Goal: Find specific page/section: Find specific page/section

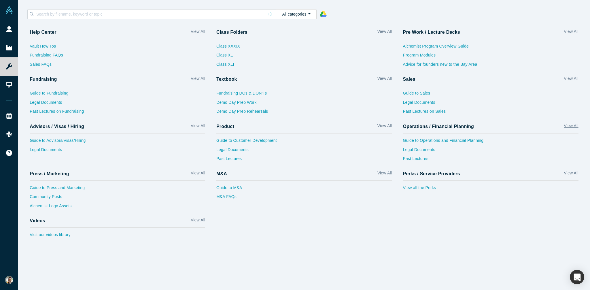
click at [574, 126] on link "View All" at bounding box center [571, 127] width 14 height 8
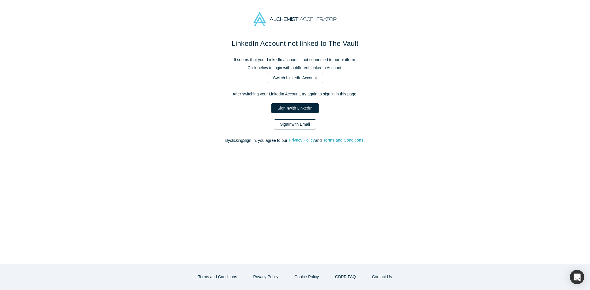
click at [305, 127] on link "Sign In with Email" at bounding box center [295, 124] width 42 height 10
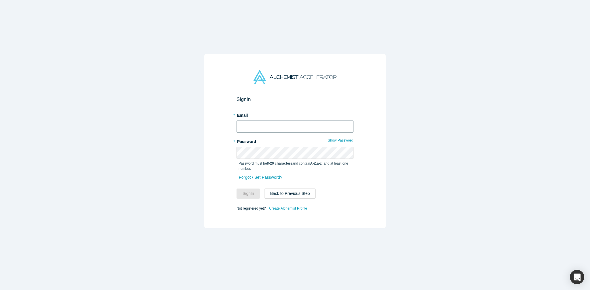
type input "[PERSON_NAME][EMAIL_ADDRESS][DOMAIN_NAME]"
click at [252, 194] on button "Sign In" at bounding box center [249, 193] width 24 height 10
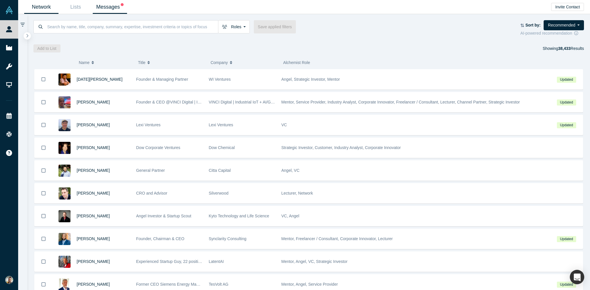
click at [107, 6] on link "Messages" at bounding box center [110, 7] width 34 height 14
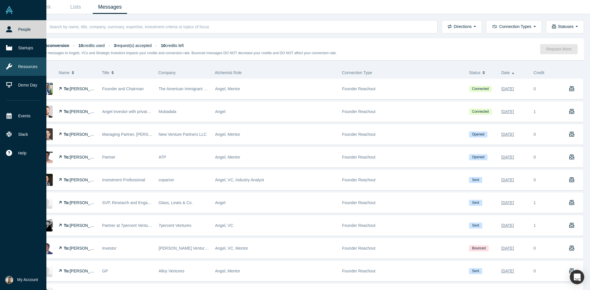
click at [29, 66] on link "Resources" at bounding box center [23, 66] width 46 height 18
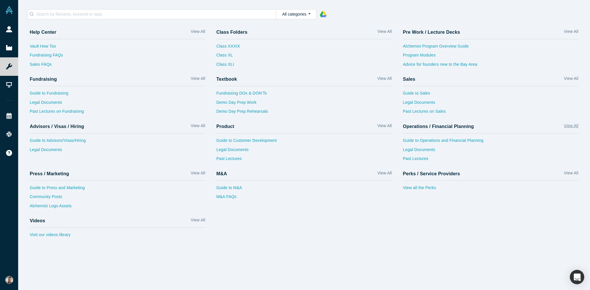
click at [574, 126] on link "View All" at bounding box center [571, 127] width 14 height 8
